Goal: Task Accomplishment & Management: Use online tool/utility

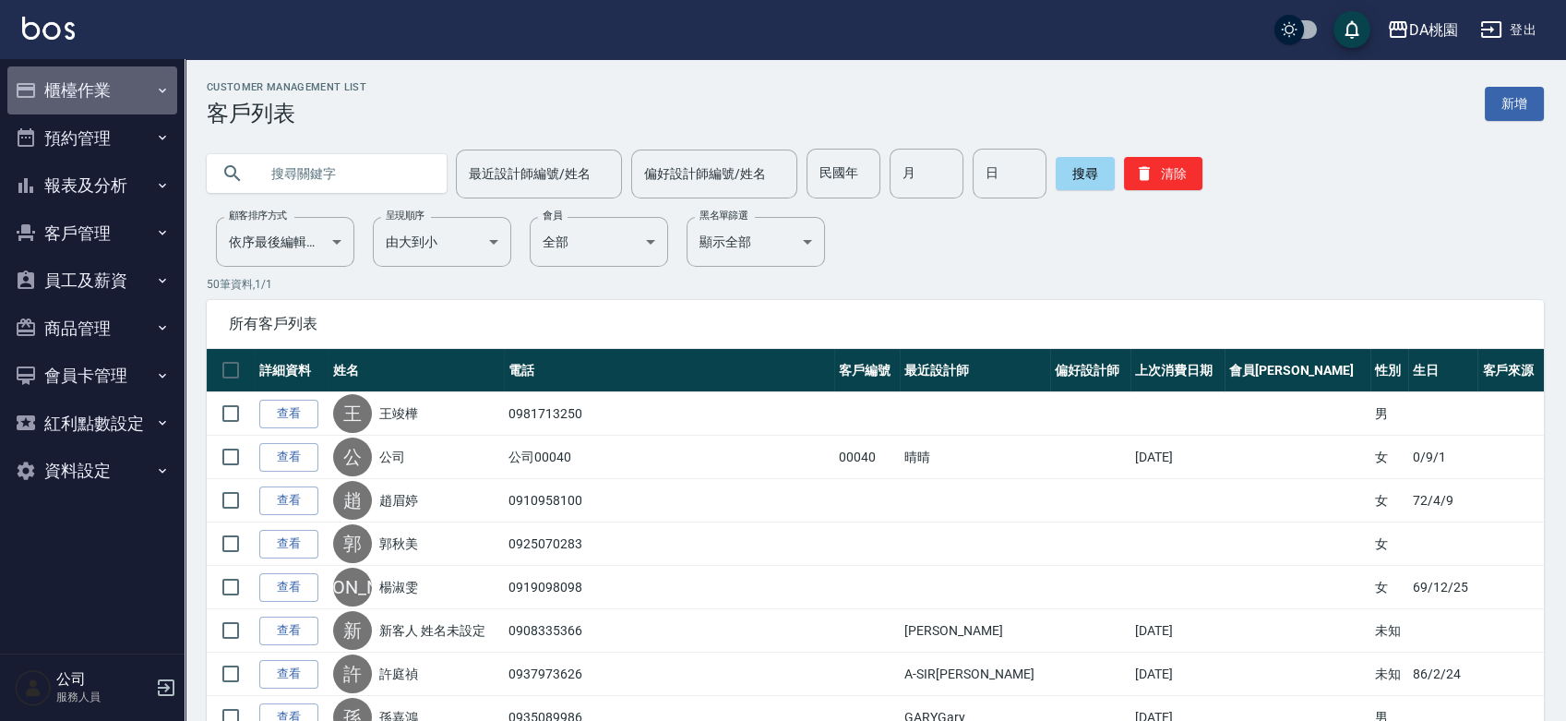
click at [108, 94] on button "櫃檯作業" at bounding box center [92, 90] width 170 height 48
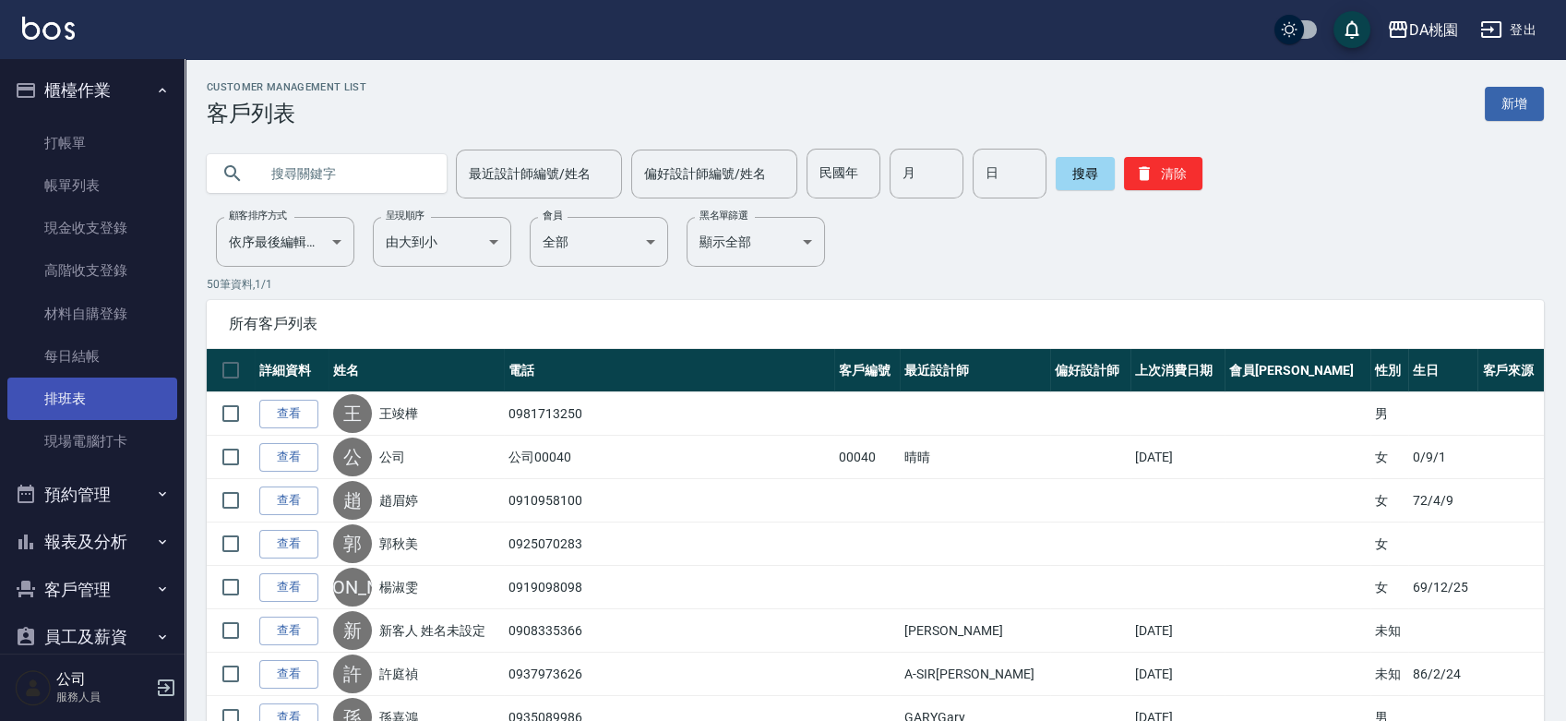
click at [44, 398] on link "排班表" at bounding box center [92, 398] width 170 height 42
